Goal: Information Seeking & Learning: Learn about a topic

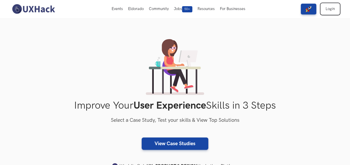
click at [329, 7] on link "Login" at bounding box center [330, 9] width 19 height 11
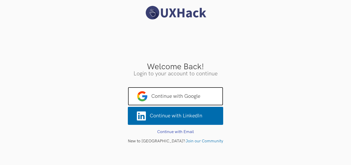
click at [188, 94] on span "Continue with Google" at bounding box center [175, 96] width 95 height 19
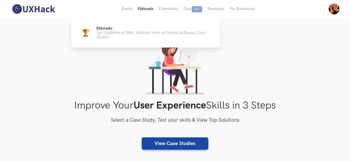
click at [142, 7] on button "Eldorado" at bounding box center [145, 9] width 21 height 18
click at [141, 34] on p "Our Goldmine of 500+ Solutions from all Product & Design Case Studies" at bounding box center [155, 35] width 116 height 9
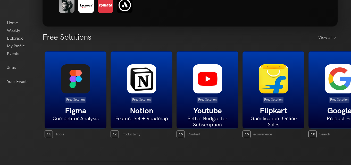
scroll to position [68, 0]
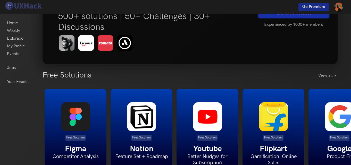
click at [296, 15] on link "Go Premium" at bounding box center [293, 11] width 71 height 13
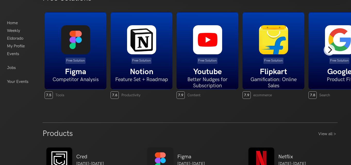
scroll to position [146, 0]
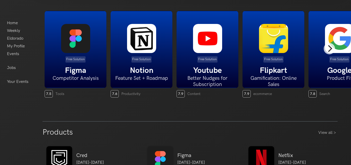
click at [83, 42] on img at bounding box center [75, 38] width 29 height 29
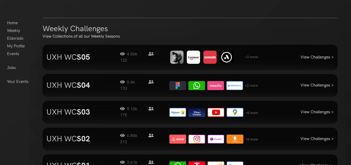
scroll to position [504, 0]
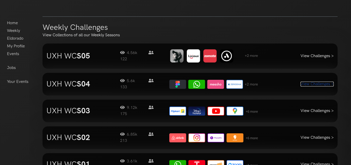
click at [306, 85] on link "View Challenges >" at bounding box center [316, 84] width 33 height 5
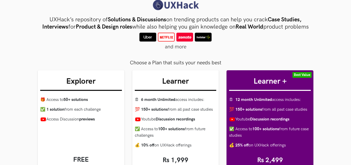
scroll to position [4, 0]
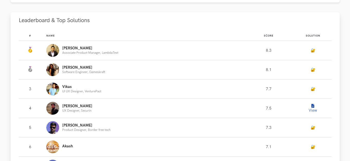
scroll to position [311, 0]
click at [314, 50] on link "🔐" at bounding box center [313, 50] width 5 height 4
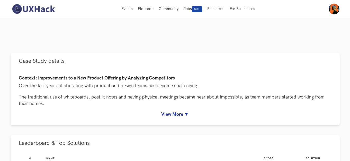
scroll to position [186, 0]
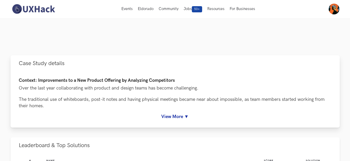
click at [178, 119] on link "View More ▼" at bounding box center [175, 116] width 313 height 5
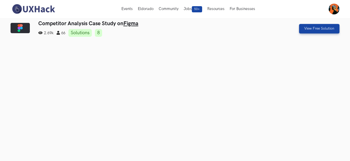
scroll to position [0, 0]
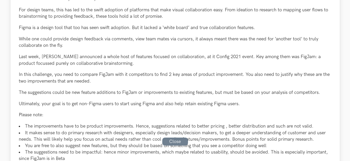
scroll to position [311, 0]
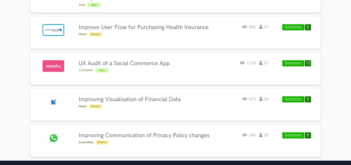
scroll to position [216, 0]
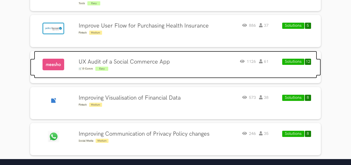
click at [92, 60] on h4 "UX Audit of a Social Commerce App" at bounding box center [124, 62] width 91 height 7
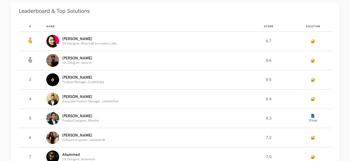
scroll to position [346, 0]
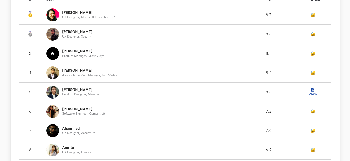
click at [312, 93] on button "View" at bounding box center [313, 92] width 10 height 10
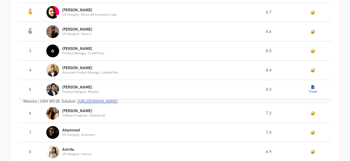
scroll to position [378, 0]
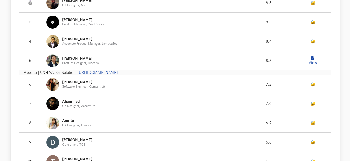
click at [112, 72] on link "[URL][DOMAIN_NAME]" at bounding box center [98, 73] width 40 height 4
